Goal: Transaction & Acquisition: Purchase product/service

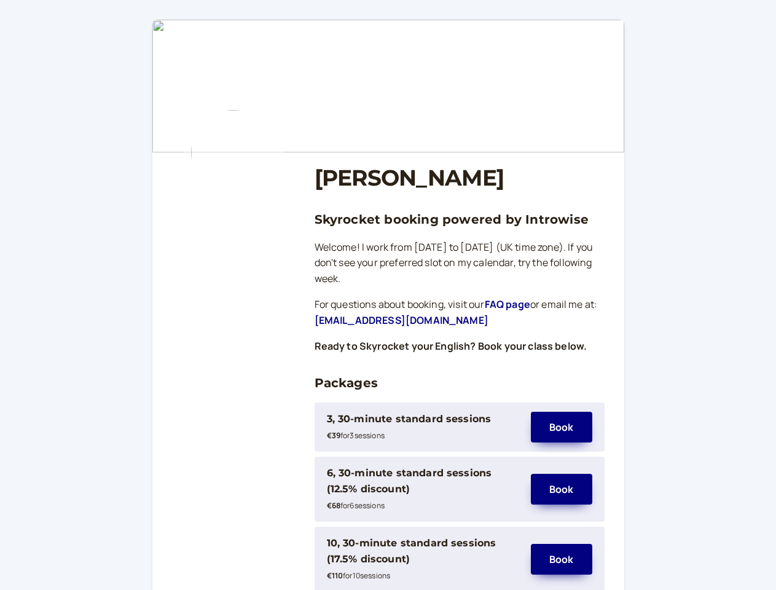
click at [423, 427] on div "3, 30-minute standard sessions" at bounding box center [409, 419] width 165 height 16
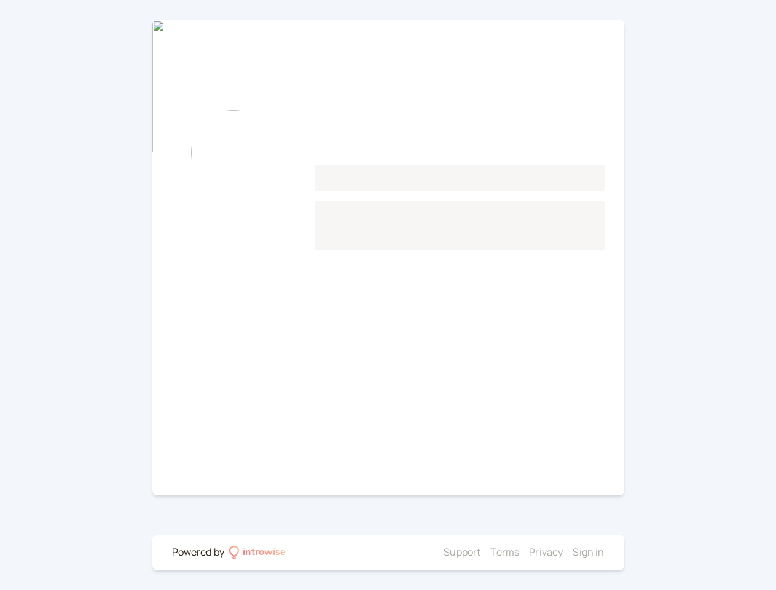
click at [562, 427] on main "Loading..." at bounding box center [388, 258] width 472 height 476
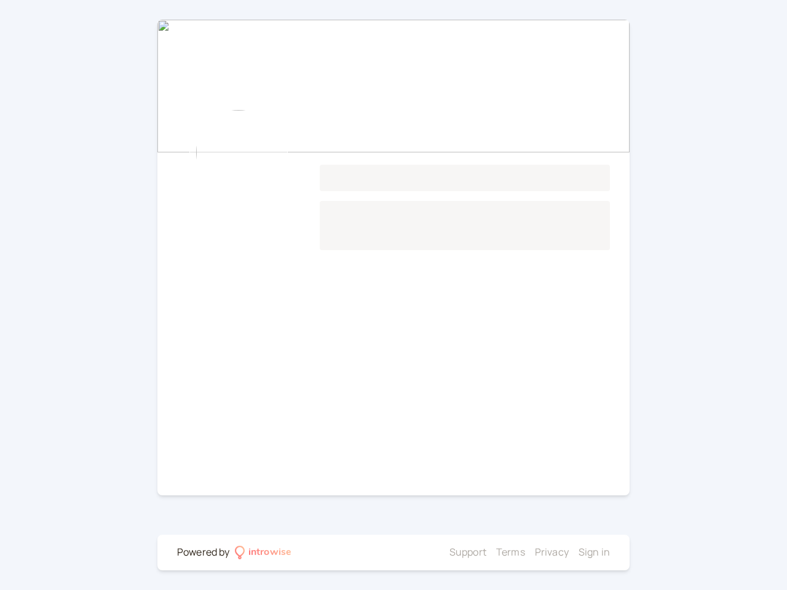
click at [423, 489] on main "Loading..." at bounding box center [393, 258] width 472 height 476
click at [562, 489] on main "Loading..." at bounding box center [393, 258] width 472 height 476
click at [423, 559] on div at bounding box center [370, 553] width 148 height 16
click at [562, 559] on li "Privacy" at bounding box center [552, 553] width 34 height 16
